Goal: Transaction & Acquisition: Subscribe to service/newsletter

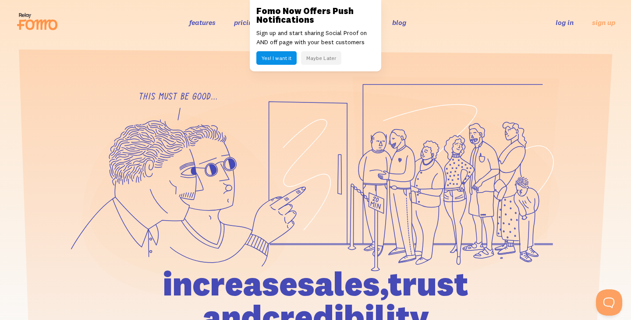
click at [289, 60] on button "Yes! I want it" at bounding box center [276, 58] width 40 height 14
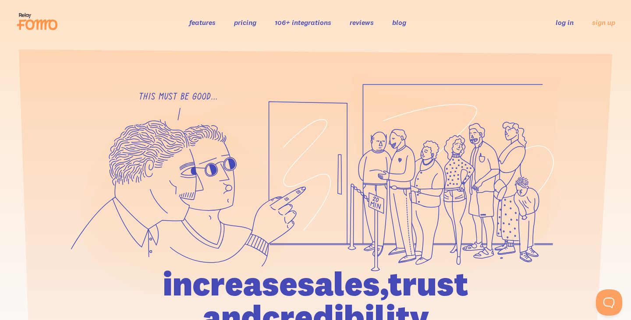
click at [202, 26] on link "features" at bounding box center [202, 22] width 26 height 9
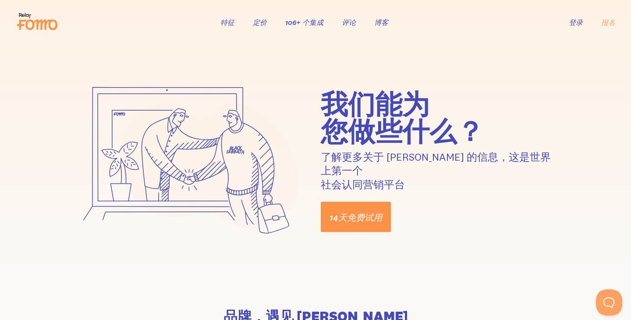
click at [363, 213] on font "14天免费试用" at bounding box center [356, 218] width 53 height 11
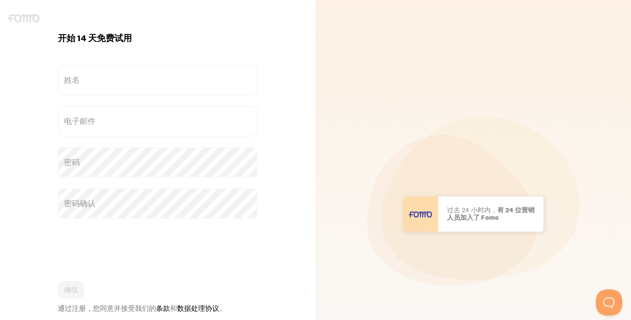
click at [141, 79] on label "姓名" at bounding box center [158, 80] width 200 height 31
click at [141, 79] on input "姓名" at bounding box center [158, 80] width 200 height 31
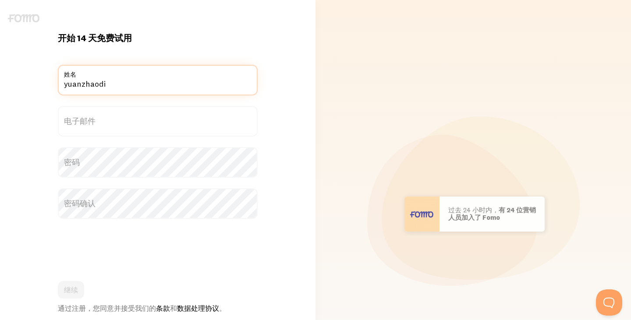
type input "yuanzhaodi"
click at [115, 119] on label "电子邮件" at bounding box center [158, 121] width 200 height 31
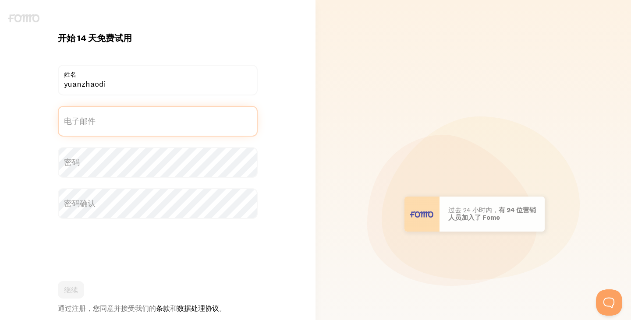
click at [115, 119] on input "电子邮件" at bounding box center [158, 121] width 200 height 31
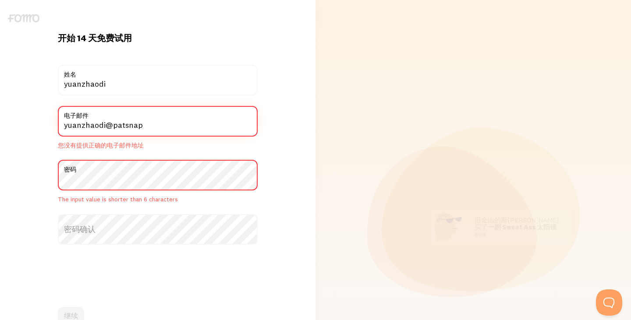
click at [195, 122] on input "yuanzhaodi@patsnap" at bounding box center [158, 121] width 200 height 31
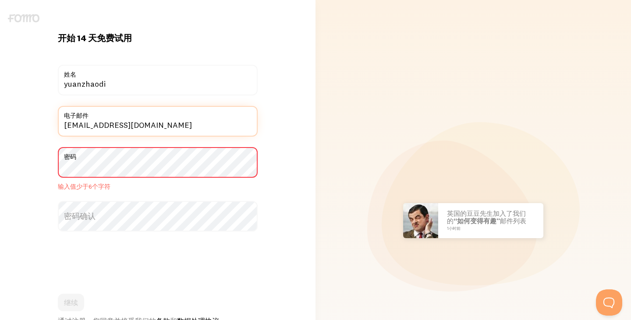
type input "[EMAIL_ADDRESS][DOMAIN_NAME]"
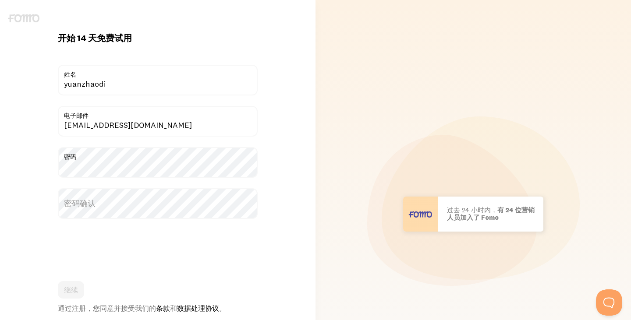
click at [277, 210] on div "开始 14 天免费试用 今天已有 {{ count }} 人注册！ 标题 yuanzhaodi 姓名 yuanzhaodi@patsnap.com 电子邮件 …" at bounding box center [158, 214] width 316 height 364
click at [179, 202] on label "密码确认" at bounding box center [158, 203] width 200 height 31
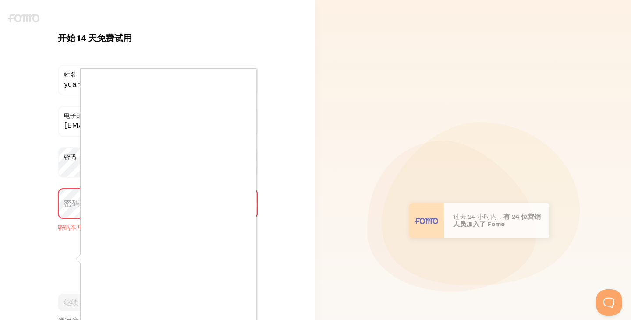
scroll to position [31, 0]
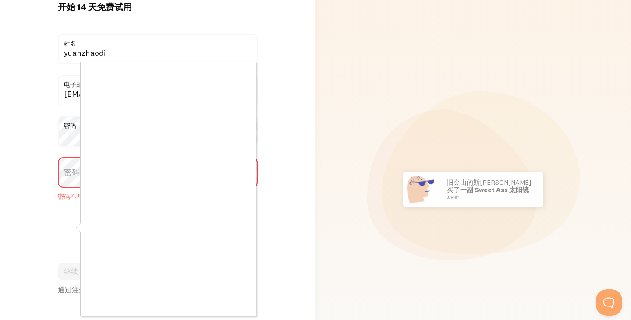
click at [38, 170] on div at bounding box center [315, 160] width 631 height 320
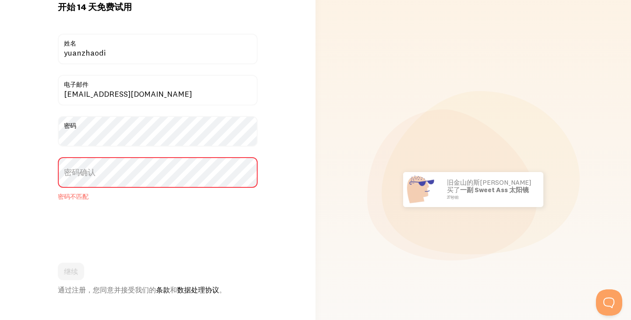
click at [81, 172] on font "密码确认" at bounding box center [80, 172] width 32 height 10
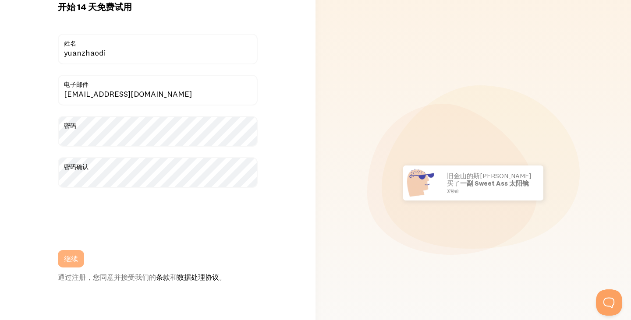
click at [65, 256] on font "继续" at bounding box center [71, 259] width 14 height 9
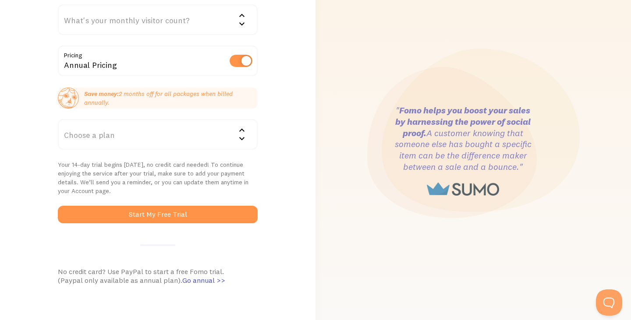
click at [149, 142] on div "Choose a plan" at bounding box center [158, 134] width 200 height 31
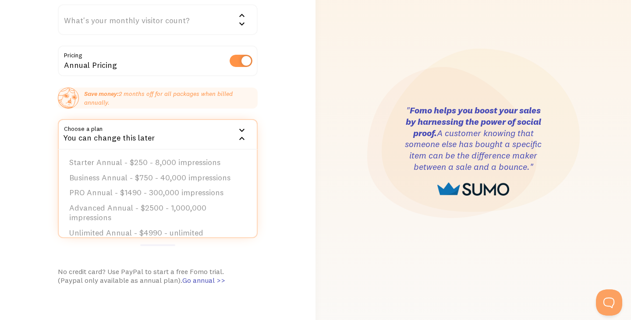
click at [271, 141] on div "Cool, let's set you up! You won’t be charged during your free trial. How did yo…" at bounding box center [158, 151] width 316 height 458
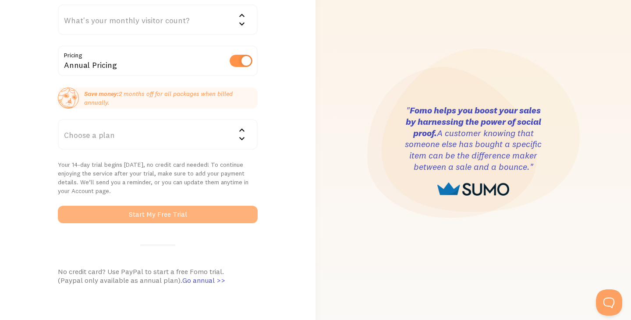
click at [184, 221] on button "Start My Free Trial" at bounding box center [158, 215] width 200 height 18
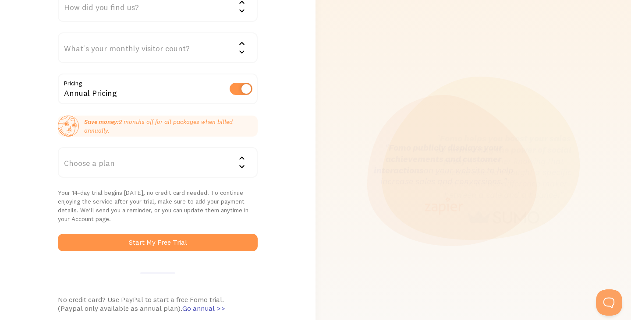
scroll to position [18, 0]
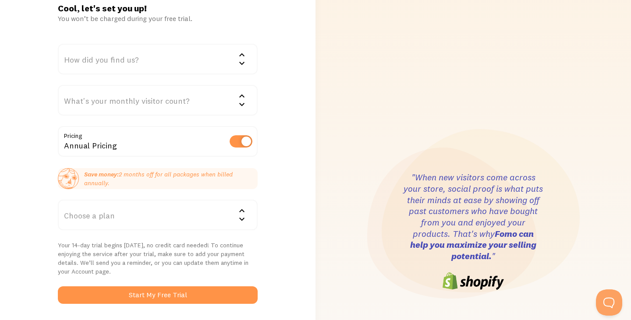
scroll to position [65, 0]
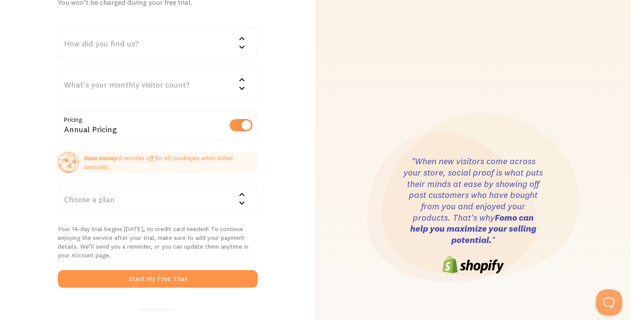
click at [188, 200] on div "Choose a plan" at bounding box center [158, 199] width 200 height 31
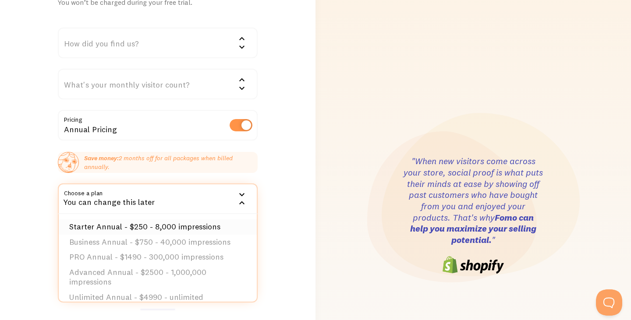
click at [130, 222] on li "Starter Annual - $250 - 8,000 impressions" at bounding box center [158, 227] width 198 height 15
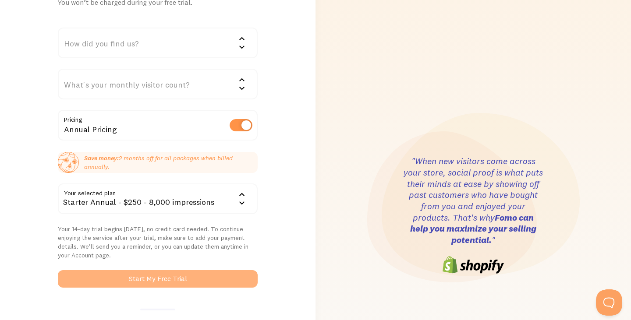
click at [156, 273] on button "Start My Free Trial" at bounding box center [158, 279] width 200 height 18
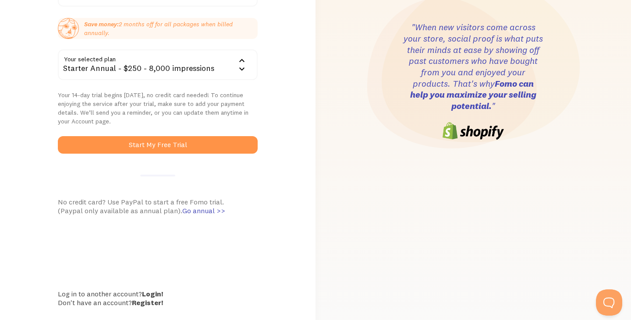
scroll to position [222, 0]
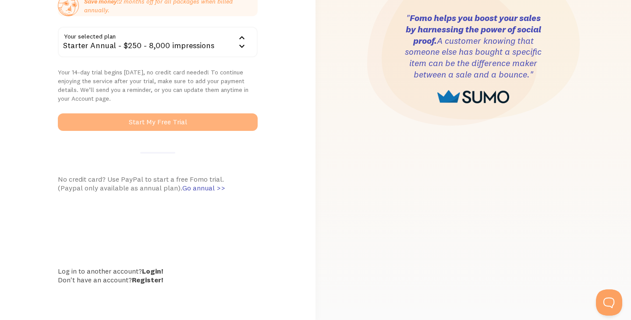
click at [170, 117] on button "Start My Free Trial" at bounding box center [158, 123] width 200 height 18
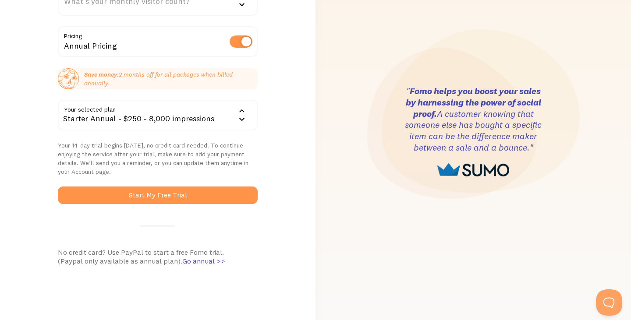
scroll to position [107, 0]
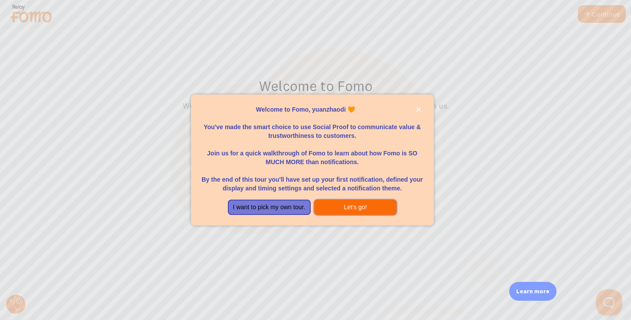
click at [341, 209] on button "Let's go!" at bounding box center [355, 208] width 83 height 16
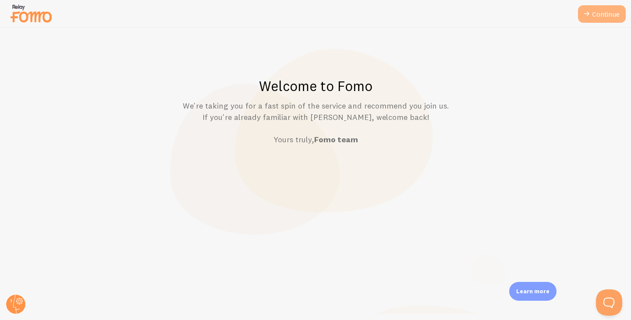
click at [604, 11] on link "Continue" at bounding box center [602, 14] width 48 height 18
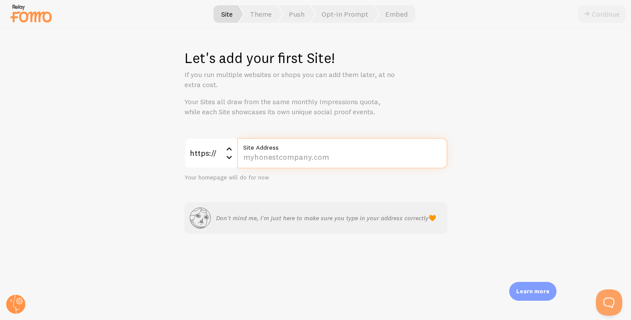
click at [283, 160] on input "Site Address" at bounding box center [342, 153] width 210 height 31
paste input "[DOMAIN_NAME][URL]"
type input "[DOMAIN_NAME][URL]"
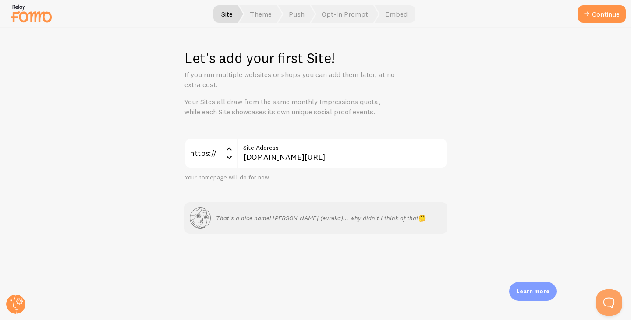
click at [238, 181] on div "Your homepage will do for now" at bounding box center [316, 178] width 263 height 8
click at [330, 160] on input "[DOMAIN_NAME][URL]" at bounding box center [342, 153] width 210 height 31
click at [578, 5] on button "Continue" at bounding box center [602, 14] width 48 height 18
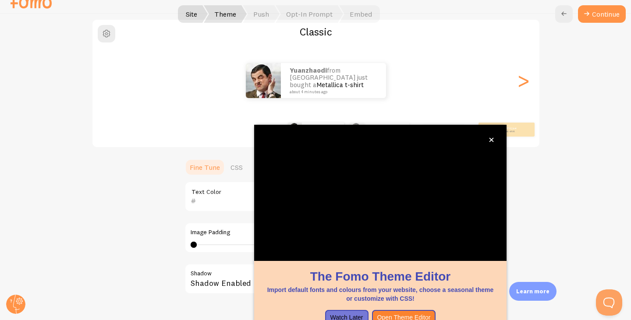
scroll to position [75, 0]
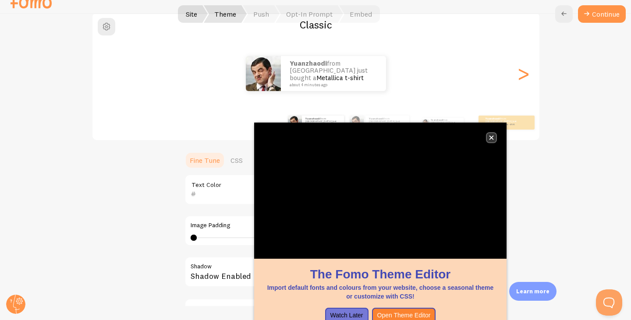
click at [494, 137] on icon "close," at bounding box center [491, 137] width 5 height 5
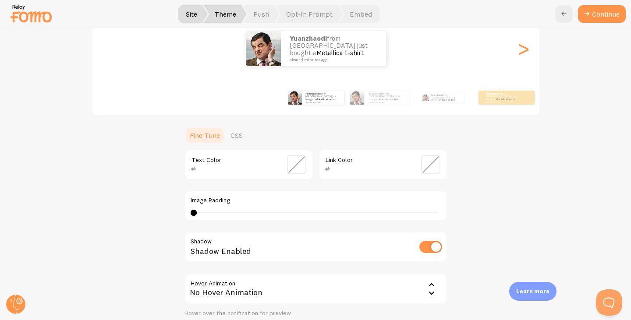
scroll to position [239, 0]
